Goal: Check status: Check status

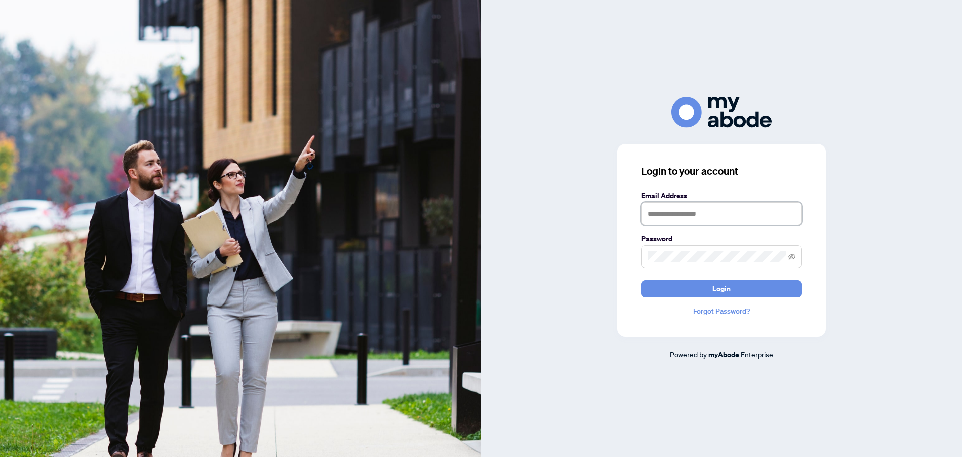
click at [688, 212] on input "text" at bounding box center [722, 213] width 160 height 23
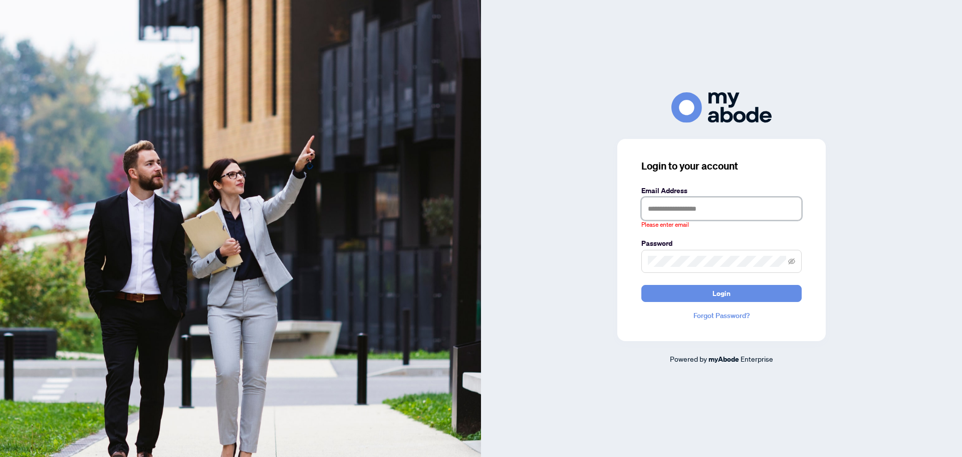
type input "**********"
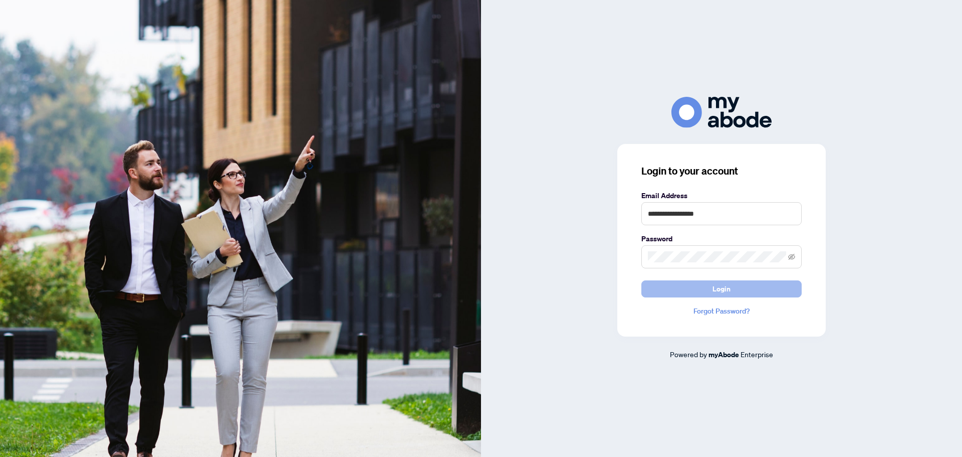
click at [727, 292] on span "Login" at bounding box center [722, 289] width 18 height 16
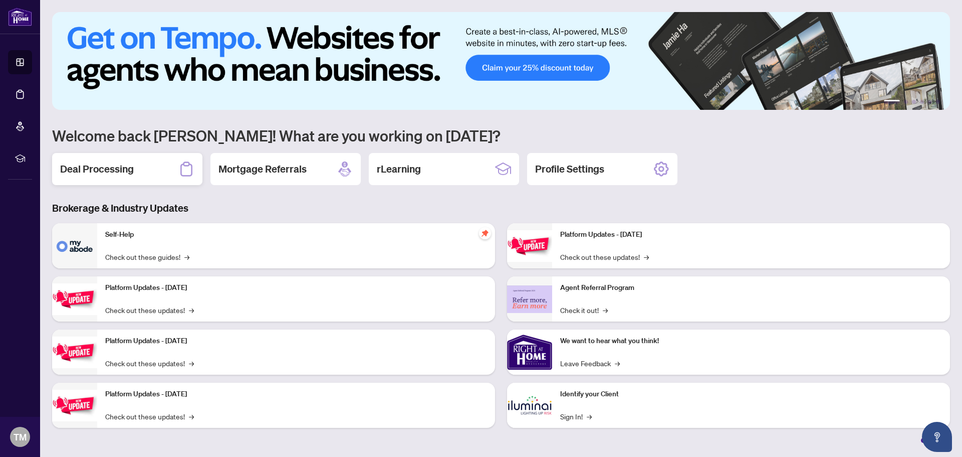
click at [120, 176] on h2 "Deal Processing" at bounding box center [97, 169] width 74 height 14
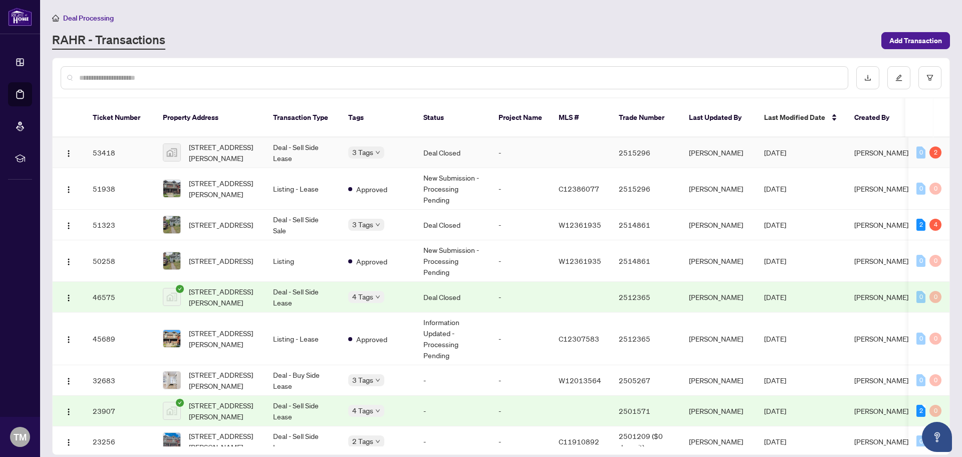
click at [455, 142] on td "Deal Closed" at bounding box center [452, 152] width 75 height 31
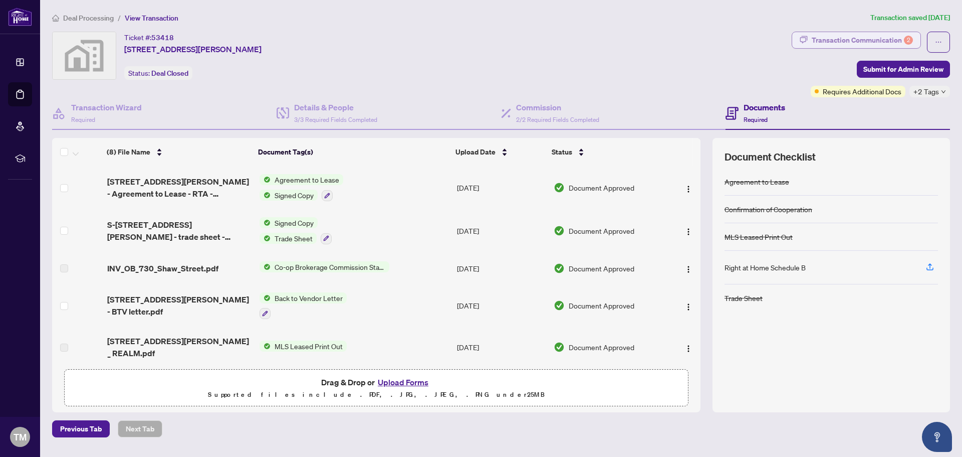
click at [849, 36] on div "Transaction Communication 2" at bounding box center [862, 40] width 101 height 16
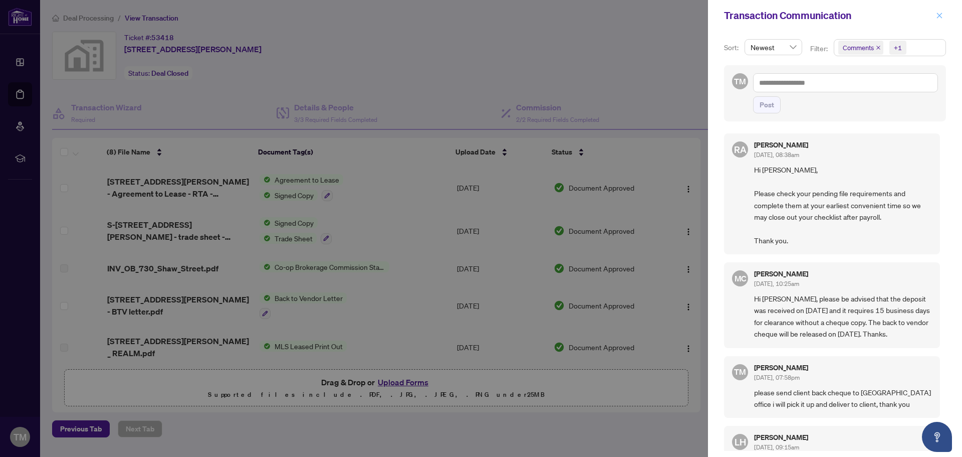
click at [942, 18] on icon "close" at bounding box center [940, 16] width 6 height 6
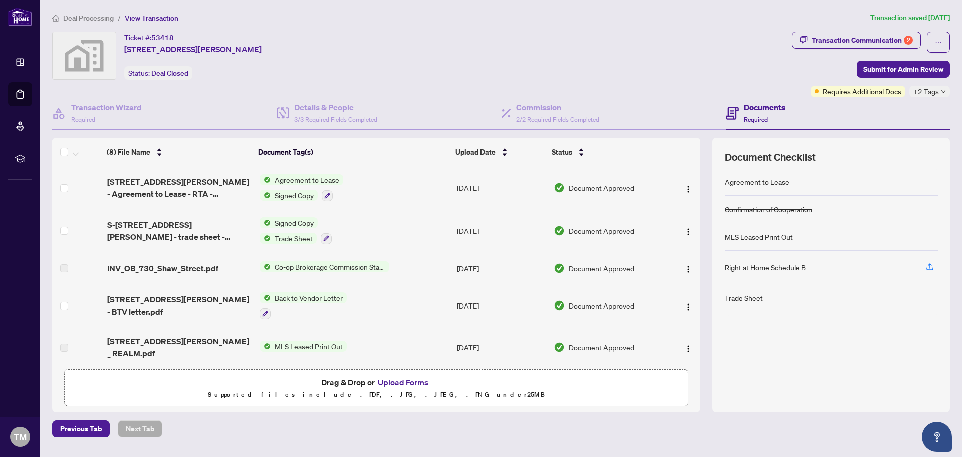
scroll to position [123, 0]
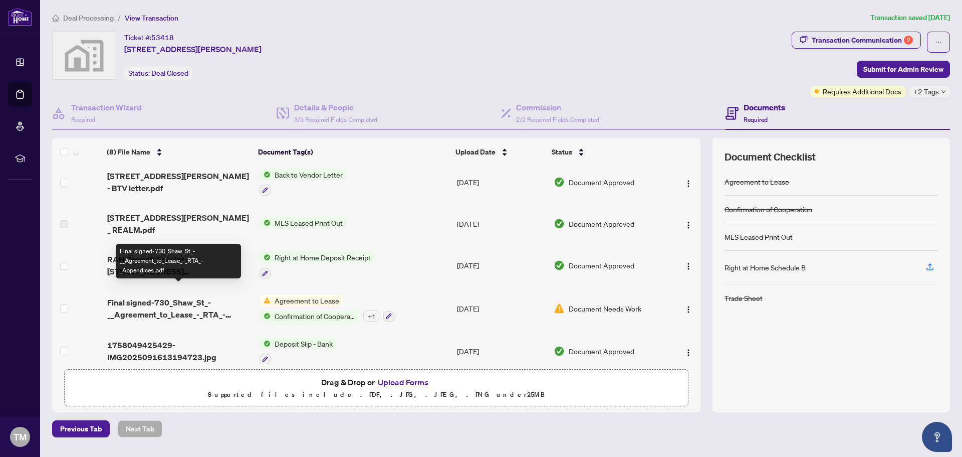
click at [198, 296] on span "Final signed-730_Shaw_St_-__Agreement_to_Lease_-_RTA_-_Appendices.pdf" at bounding box center [179, 308] width 144 height 24
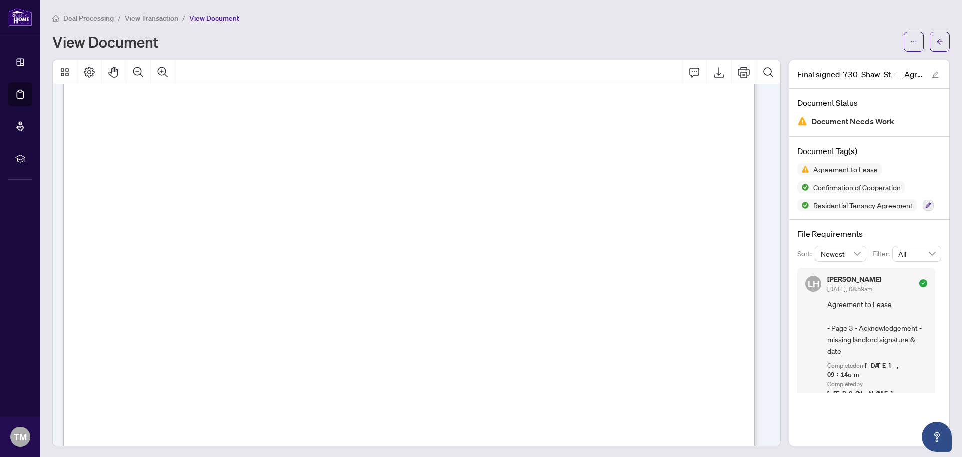
scroll to position [2205, 0]
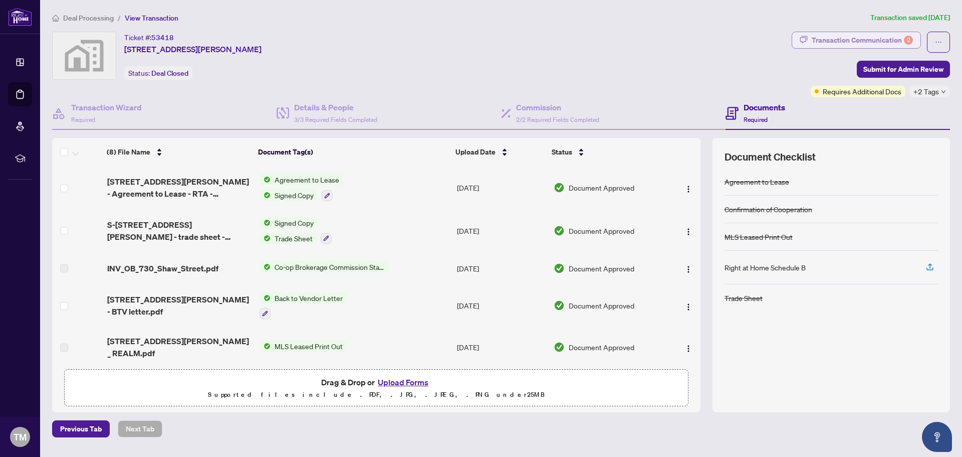
click at [846, 39] on div "Transaction Communication 2" at bounding box center [862, 40] width 101 height 16
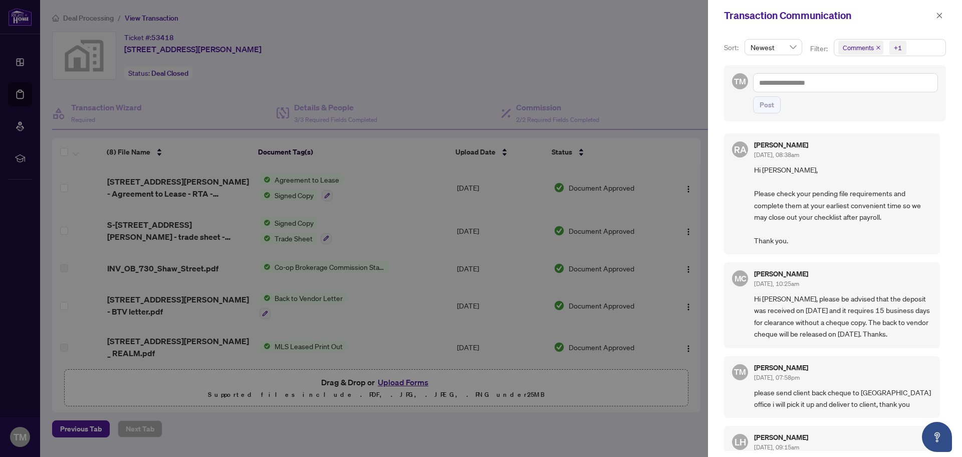
click at [292, 177] on div at bounding box center [481, 228] width 962 height 457
click at [940, 16] on icon "close" at bounding box center [940, 16] width 6 height 6
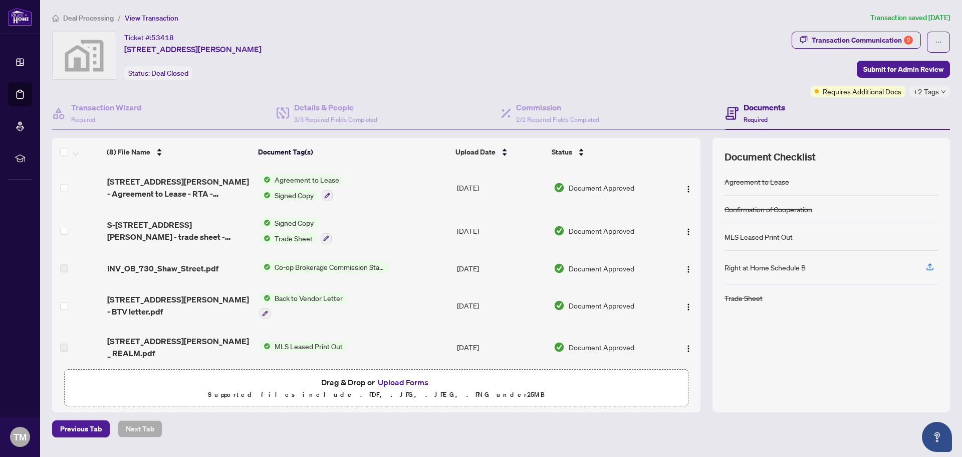
click at [598, 187] on span "Document Approved" at bounding box center [602, 187] width 66 height 11
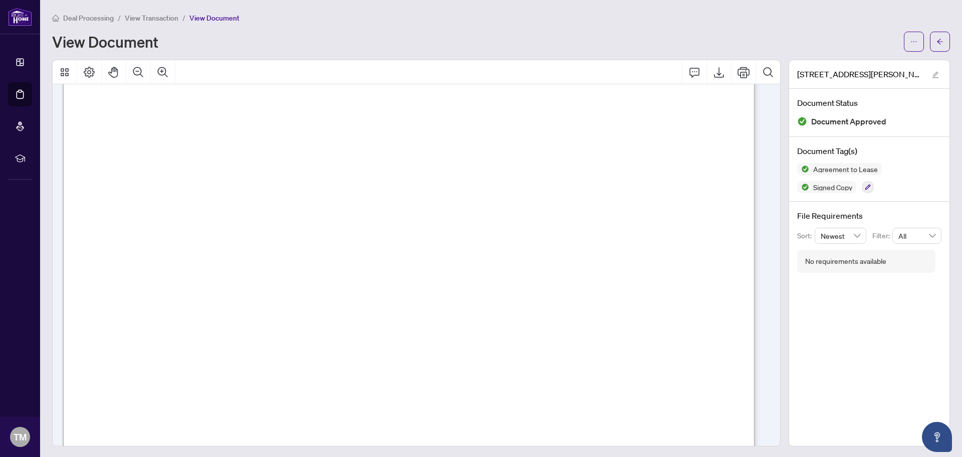
scroll to position [2205, 0]
click at [937, 42] on icon "arrow-left" at bounding box center [940, 41] width 7 height 7
